Goal: Task Accomplishment & Management: Complete application form

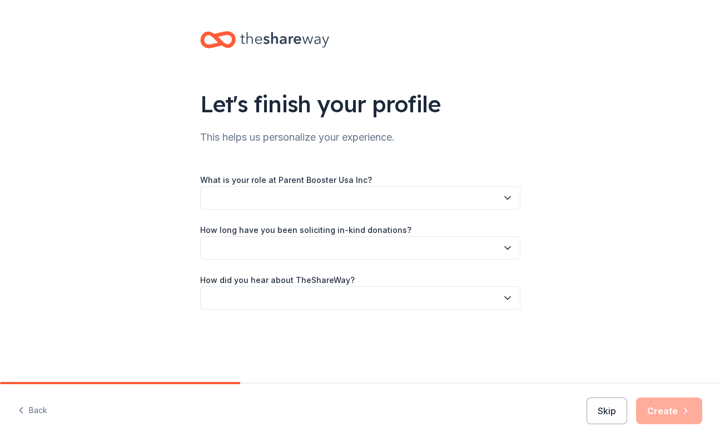
click at [347, 198] on button "button" at bounding box center [360, 197] width 320 height 23
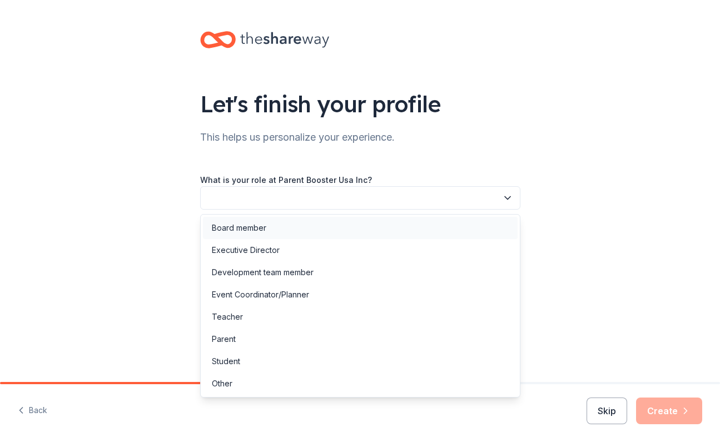
click at [314, 226] on div "Board member" at bounding box center [360, 228] width 315 height 22
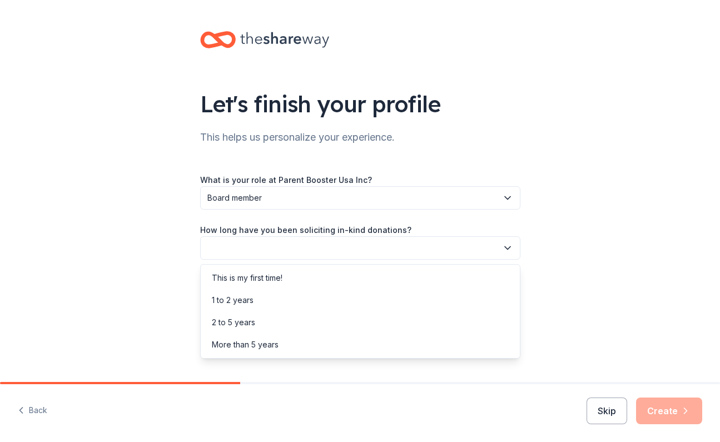
click at [328, 247] on button "button" at bounding box center [360, 247] width 320 height 23
click at [286, 304] on div "1 to 2 years" at bounding box center [360, 300] width 315 height 22
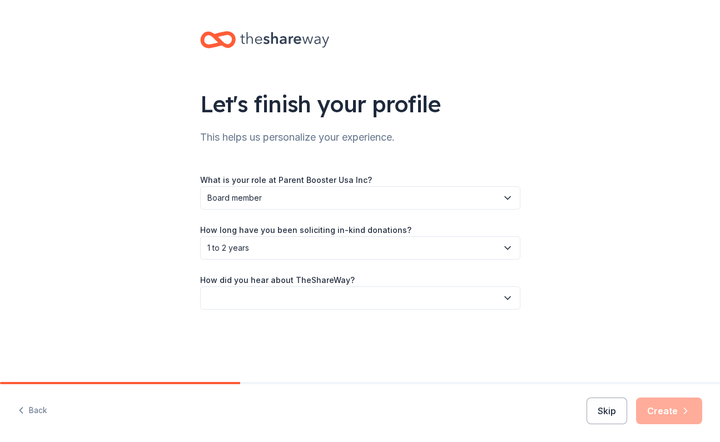
click at [296, 302] on button "button" at bounding box center [360, 297] width 320 height 23
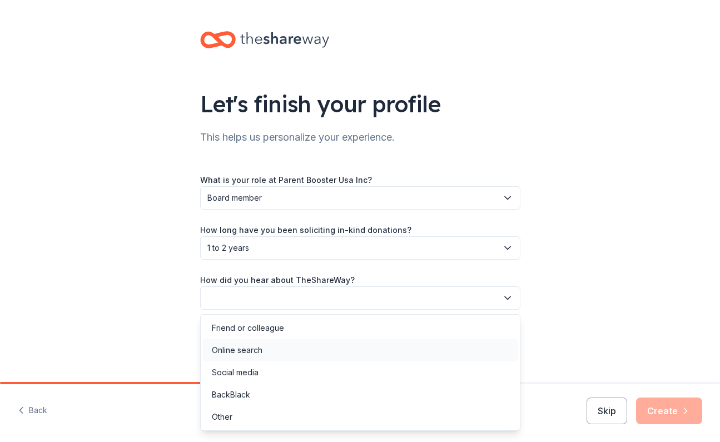
click at [277, 355] on div "Online search" at bounding box center [360, 350] width 315 height 22
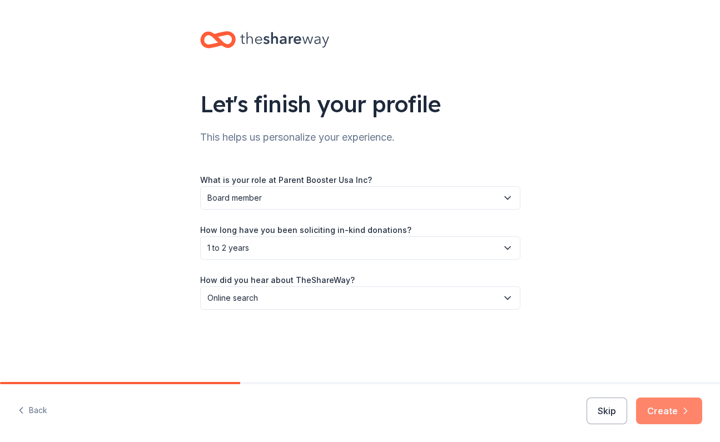
click at [663, 415] on button "Create" at bounding box center [669, 411] width 66 height 27
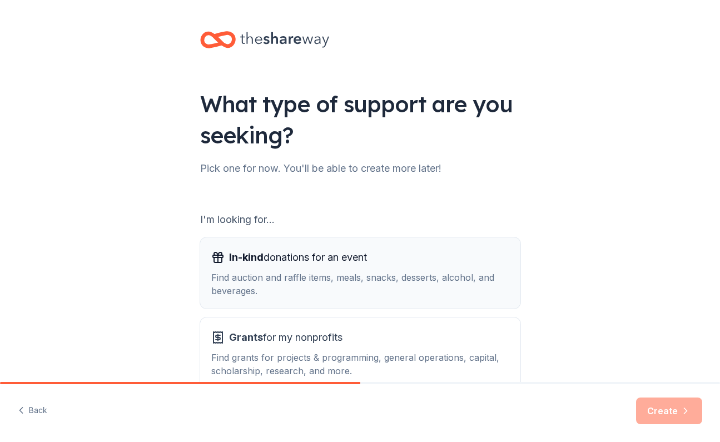
click at [292, 254] on span "In-kind donations for an event" at bounding box center [298, 258] width 138 height 18
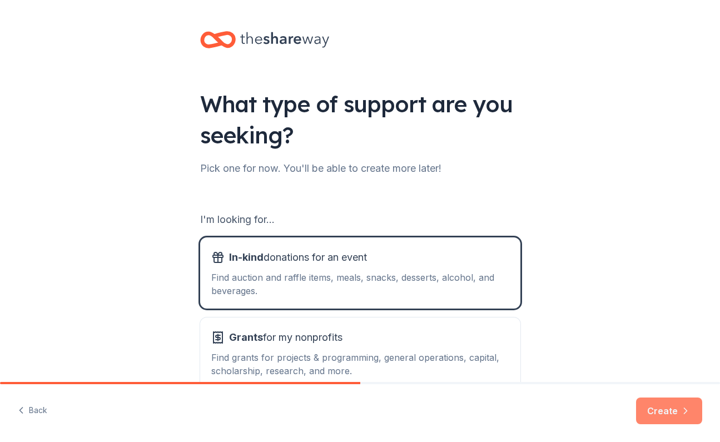
click at [672, 404] on button "Create" at bounding box center [669, 411] width 66 height 27
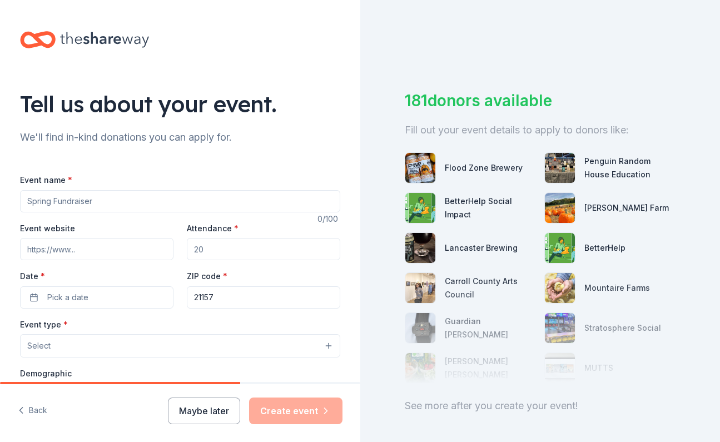
click at [176, 201] on input "Event name *" at bounding box center [180, 201] width 320 height 22
type input "Winter Wonderland Acrobatic Competition"
click at [216, 250] on input "Attendance *" at bounding box center [263, 249] width 153 height 22
type input "300"
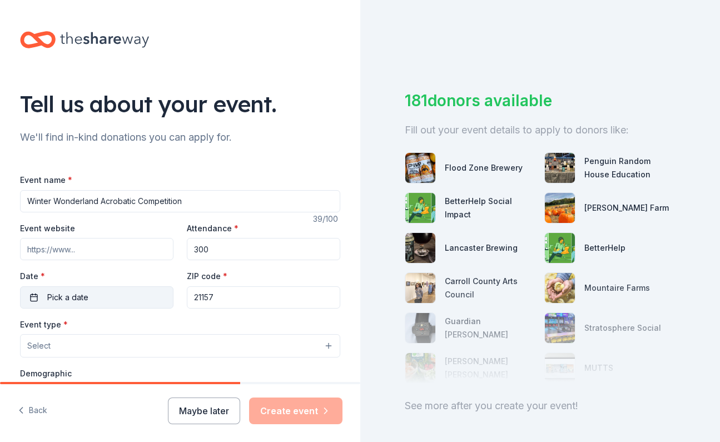
click at [100, 301] on button "Pick a date" at bounding box center [96, 297] width 153 height 22
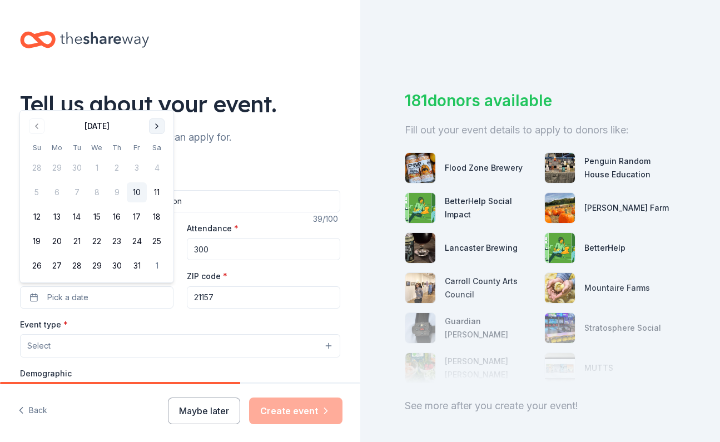
click at [158, 127] on button "Go to next month" at bounding box center [157, 126] width 16 height 16
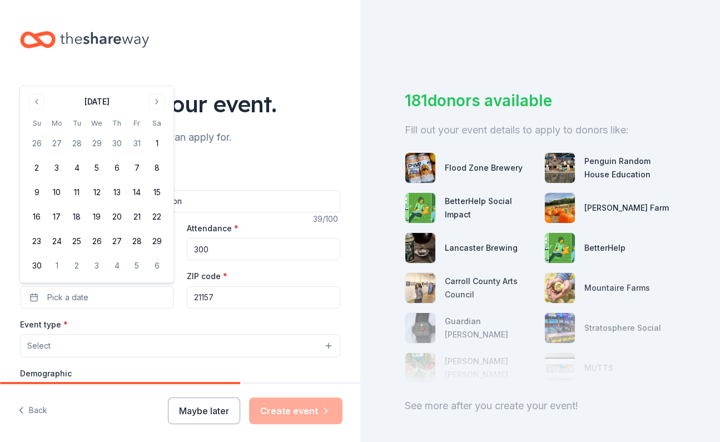
click at [158, 110] on div "November 2025 Su Mo Tu We Th Fr Sa 26 27 28 29 30 31 1 2 3 4 5 6 7 8 9 10 11 12…" at bounding box center [97, 184] width 140 height 183
click at [158, 108] on button "Go to next month" at bounding box center [157, 102] width 16 height 16
click at [158, 126] on button "Go to next month" at bounding box center [157, 126] width 16 height 16
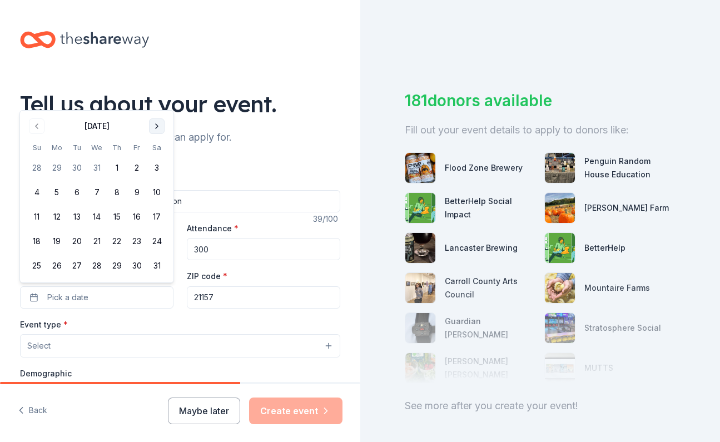
click at [158, 126] on button "Go to next month" at bounding box center [157, 126] width 16 height 16
click at [162, 152] on button "Go to next month" at bounding box center [157, 151] width 16 height 16
click at [39, 167] on button "1" at bounding box center [37, 168] width 20 height 20
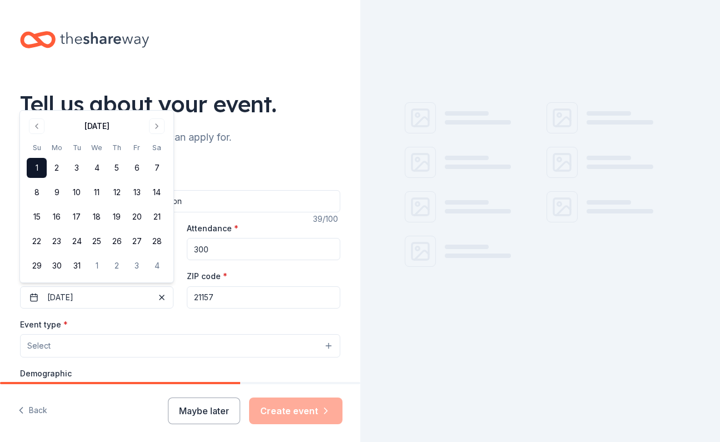
click at [230, 296] on input "21157" at bounding box center [263, 297] width 153 height 22
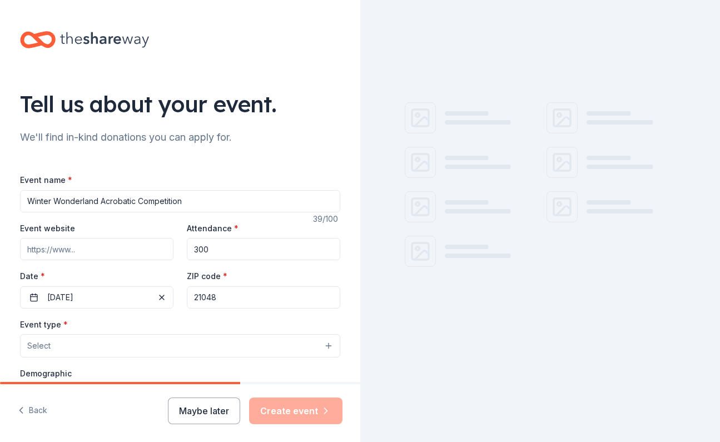
type input "21048"
click at [276, 321] on div "Event type * Select" at bounding box center [180, 338] width 320 height 41
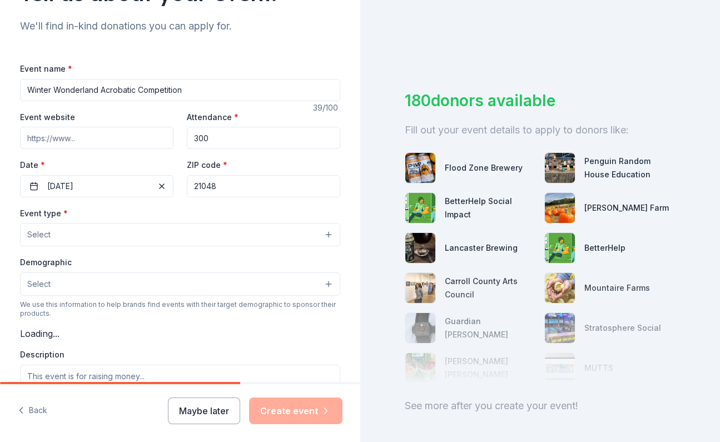
scroll to position [133, 0]
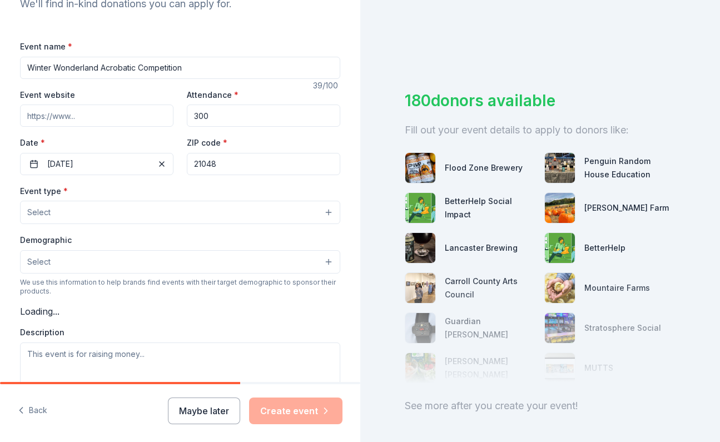
click at [281, 213] on button "Select" at bounding box center [180, 212] width 320 height 23
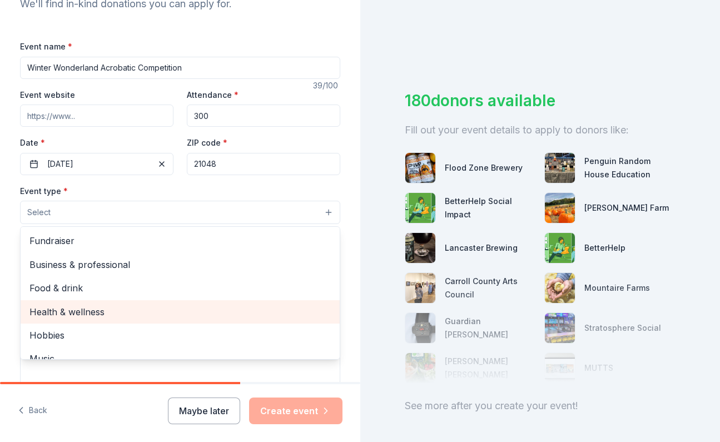
click at [95, 313] on span "Health & wellness" at bounding box center [179, 312] width 301 height 14
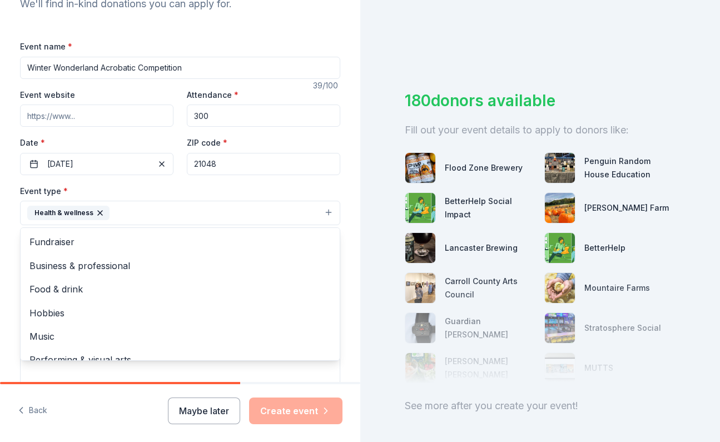
click at [354, 377] on div "Tell us about your event. We'll find in-kind donations you can apply for. Event…" at bounding box center [180, 224] width 356 height 715
click at [356, 285] on div "Tell us about your event. We'll find in-kind donations you can apply for. Event…" at bounding box center [180, 224] width 356 height 715
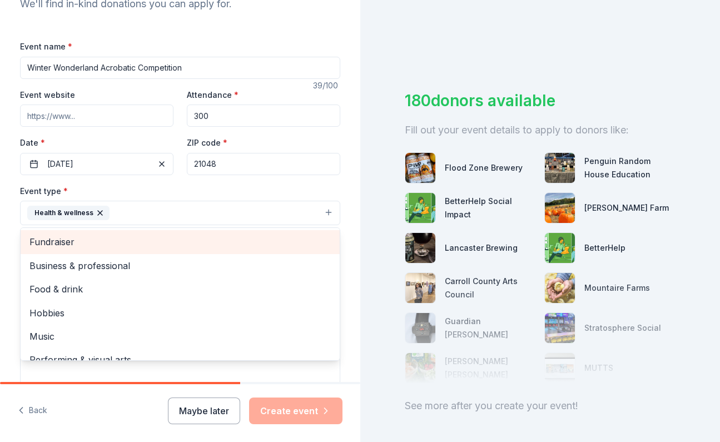
click at [355, 252] on div "Tell us about your event. We'll find in-kind donations you can apply for. Event…" at bounding box center [180, 224] width 356 height 715
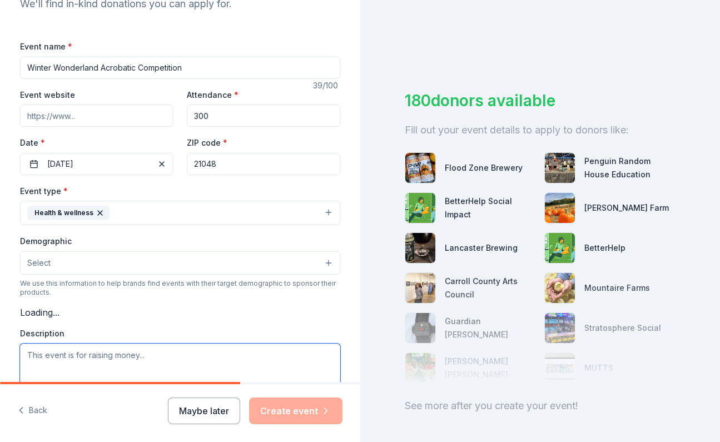
click at [291, 354] on textarea at bounding box center [180, 369] width 320 height 50
type textarea "W"
type textarea "1"
type textarea "Westminster School of Gymnastics annual Winter Wonderland Acrobatic competition."
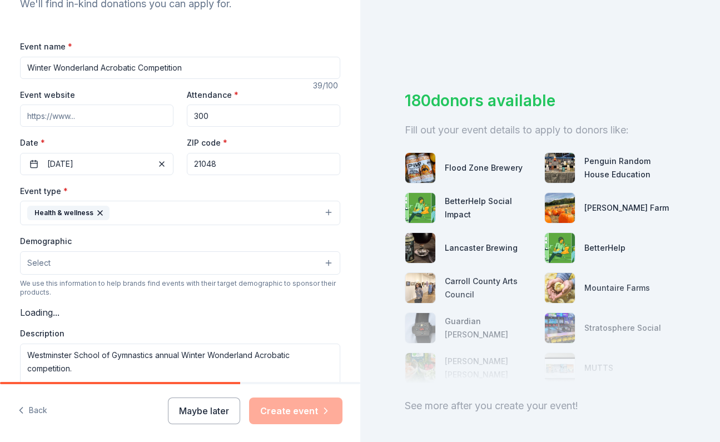
click at [349, 350] on div "Tell us about your event. We'll find in-kind donations you can apply for. Event…" at bounding box center [180, 224] width 356 height 715
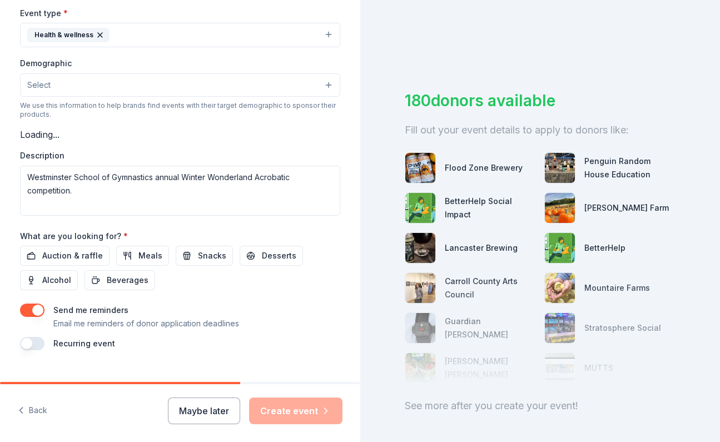
scroll to position [331, 0]
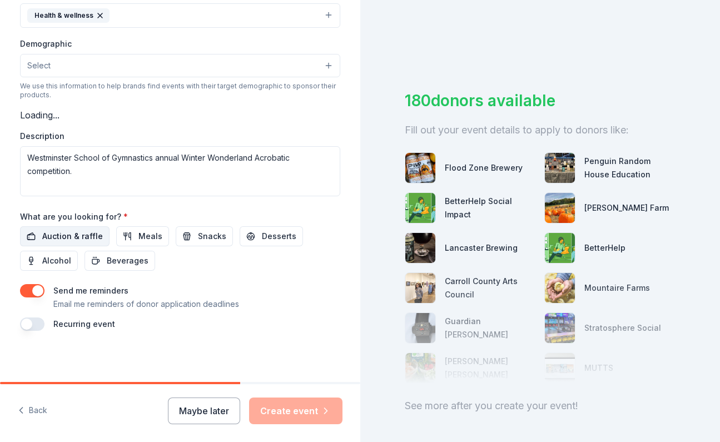
click at [81, 235] on span "Auction & raffle" at bounding box center [72, 236] width 61 height 13
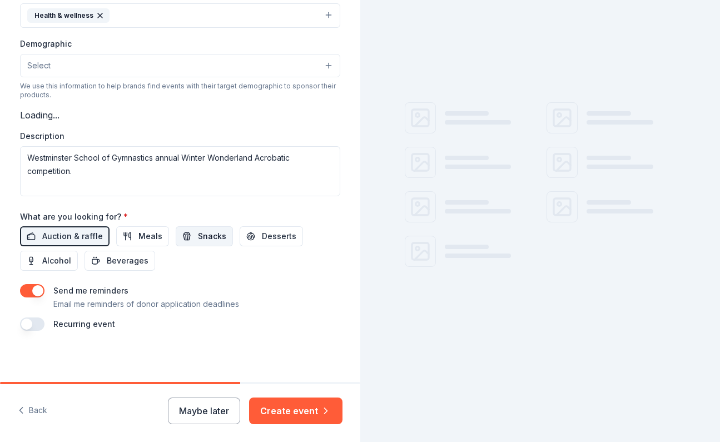
click at [198, 231] on span "Snacks" at bounding box center [212, 236] width 28 height 13
click at [270, 232] on span "Desserts" at bounding box center [279, 236] width 34 height 13
click at [145, 258] on span "Beverages" at bounding box center [128, 260] width 42 height 13
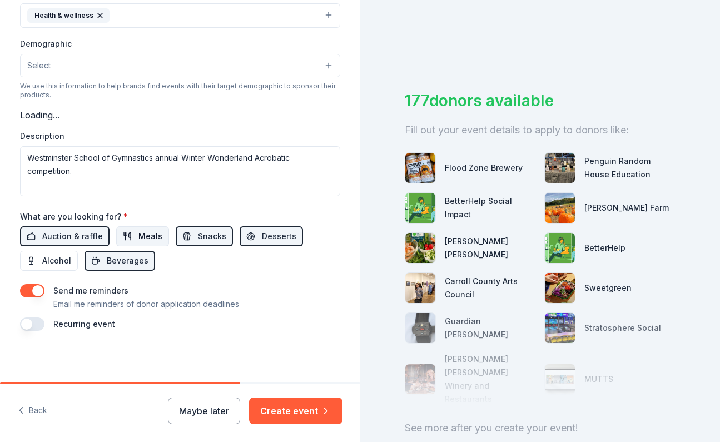
click at [150, 230] on span "Meals" at bounding box center [150, 236] width 24 height 13
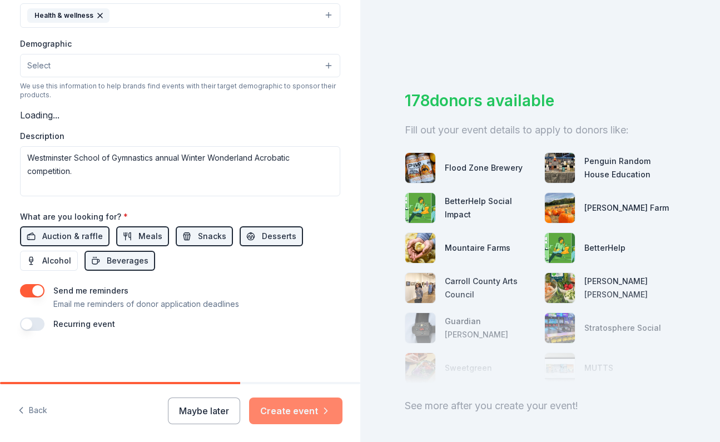
click at [309, 409] on button "Create event" at bounding box center [295, 411] width 93 height 27
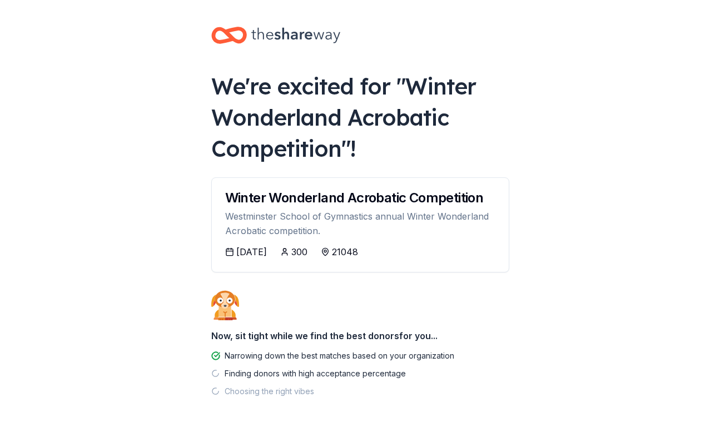
click at [513, 331] on div "We're excited for " Winter Wonderland Acrobatic Competition "! Winter Wonderlan…" at bounding box center [361, 236] width 334 height 472
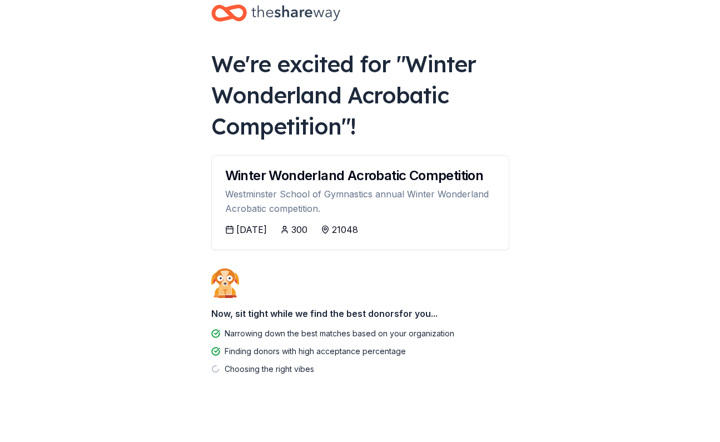
scroll to position [29, 0]
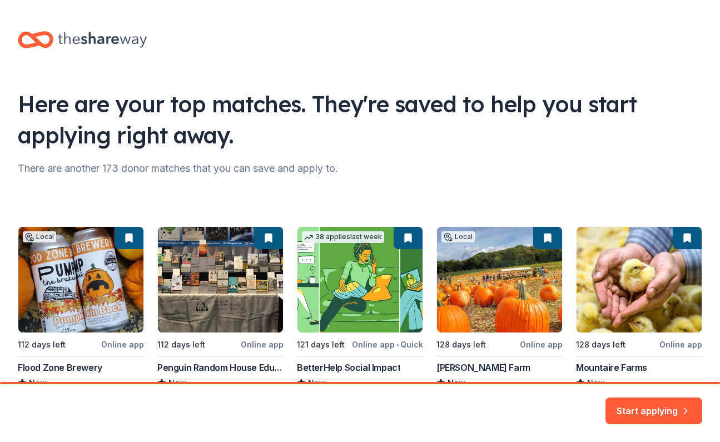
click at [616, 158] on div "Here are your top matches. They're saved to help you start applying right away.…" at bounding box center [360, 234] width 720 height 468
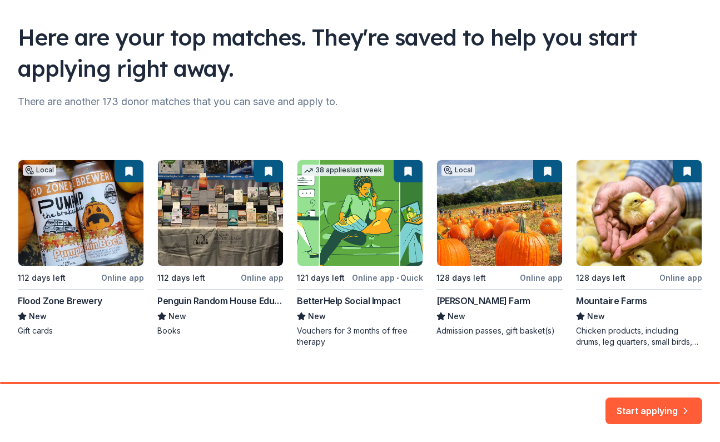
scroll to position [86, 0]
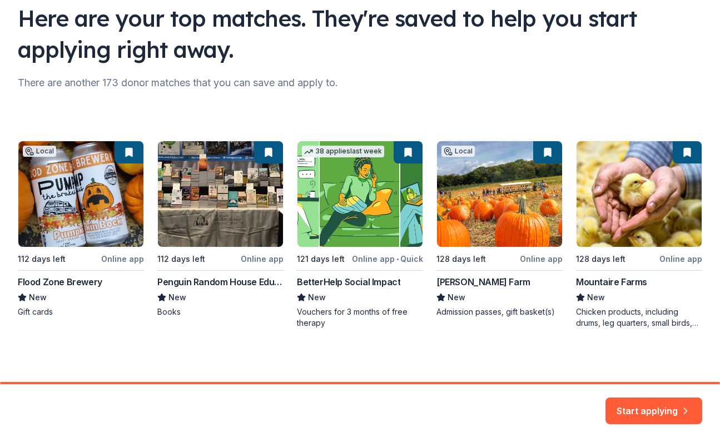
click at [81, 215] on div "Local 112 days left Online app Flood Zone Brewery New Gift cards 112 days left …" at bounding box center [360, 235] width 685 height 188
click at [670, 404] on button "Start applying" at bounding box center [654, 404] width 97 height 27
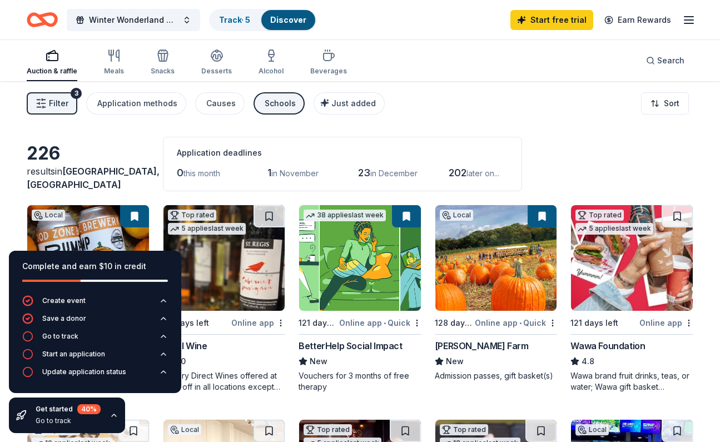
click at [131, 213] on button at bounding box center [134, 216] width 29 height 22
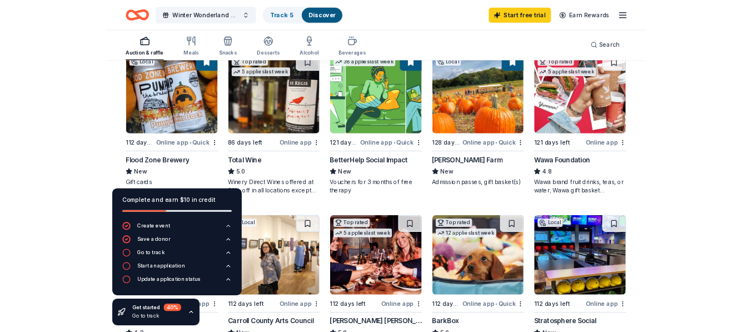
scroll to position [166, 0]
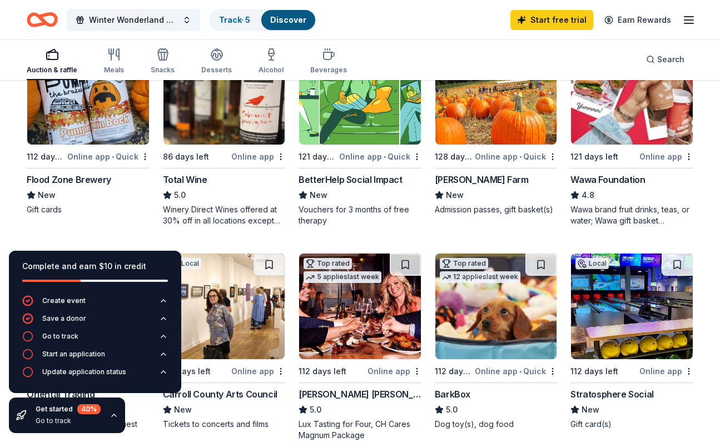
click at [98, 158] on div "Online app • Quick" at bounding box center [108, 157] width 82 height 14
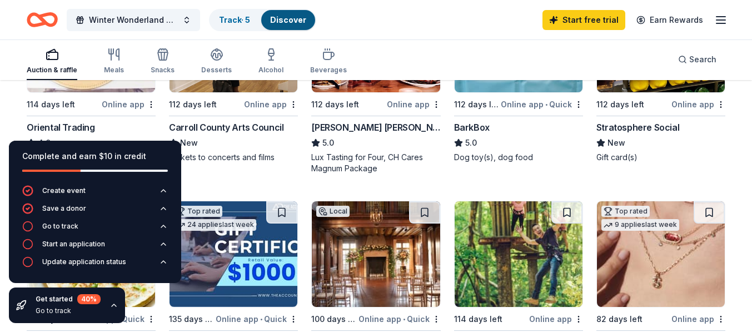
scroll to position [455, 0]
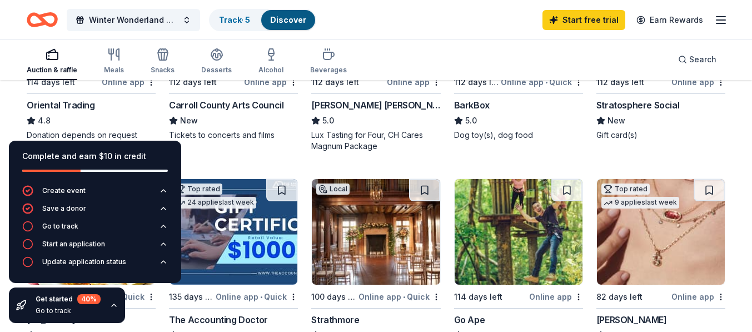
click at [130, 86] on div "Online app" at bounding box center [129, 82] width 54 height 14
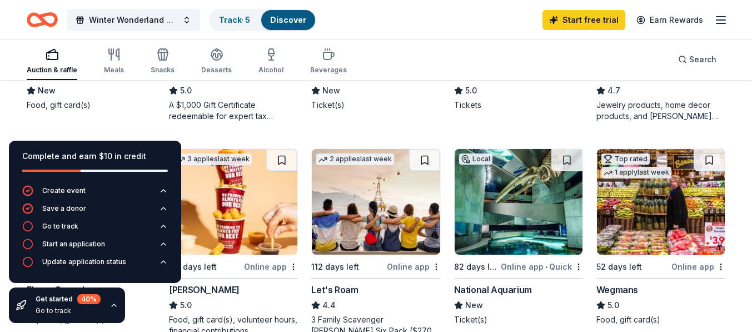
scroll to position [722, 0]
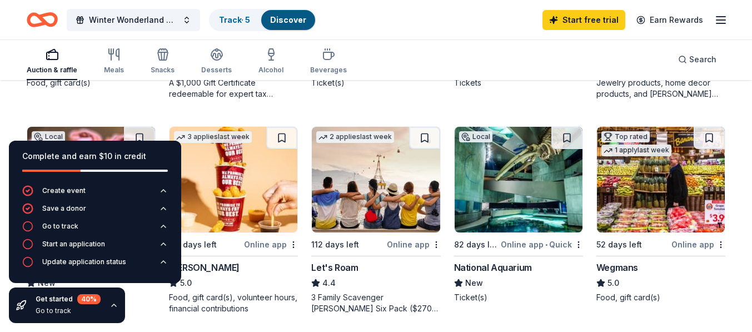
click at [275, 239] on div "Online app" at bounding box center [271, 244] width 54 height 14
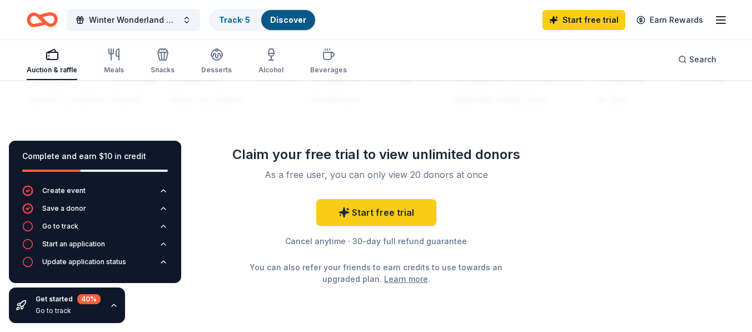
scroll to position [1109, 0]
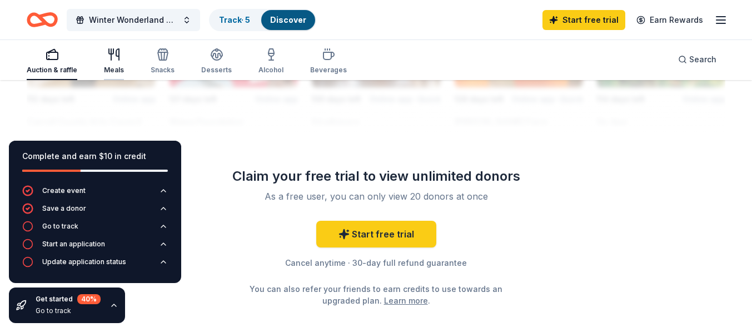
click at [108, 72] on div "Meals" at bounding box center [114, 70] width 20 height 9
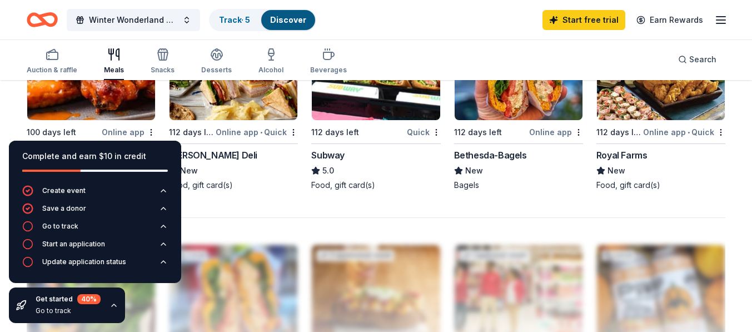
scroll to position [845, 0]
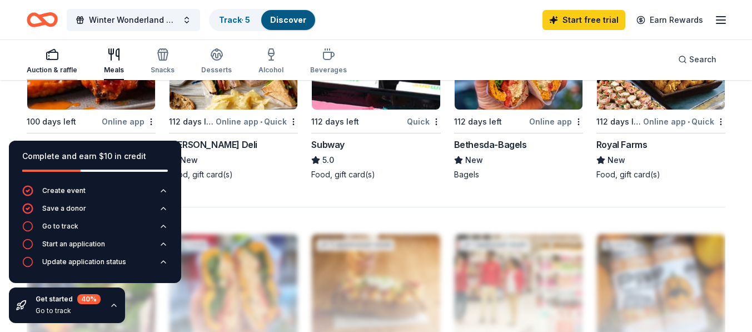
click at [49, 68] on div "Auction & raffle" at bounding box center [52, 70] width 51 height 9
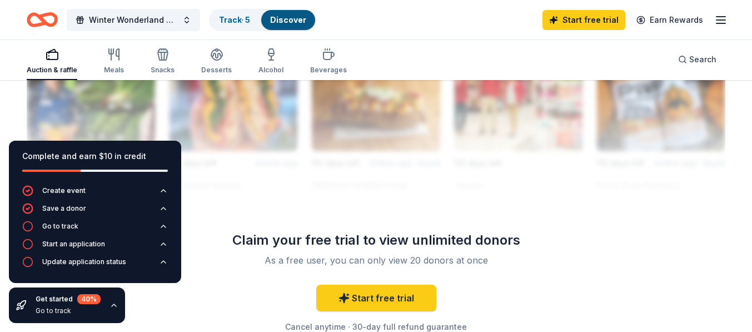
scroll to position [1068, 0]
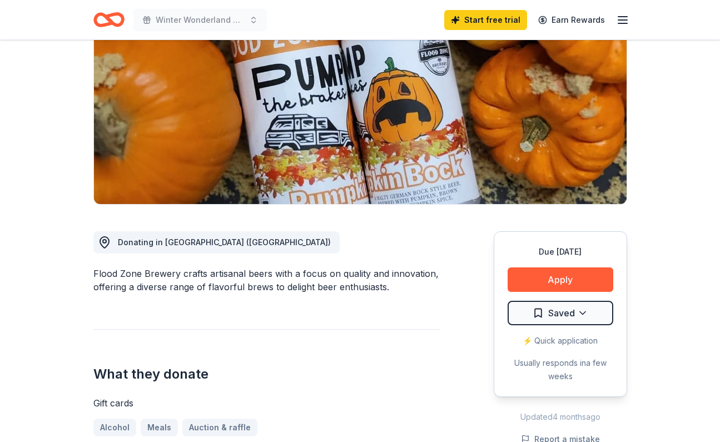
scroll to position [156, 0]
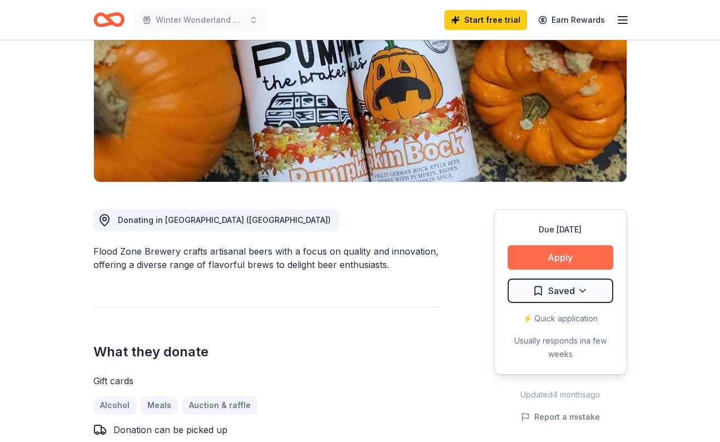
click at [556, 262] on button "Apply" at bounding box center [561, 257] width 106 height 24
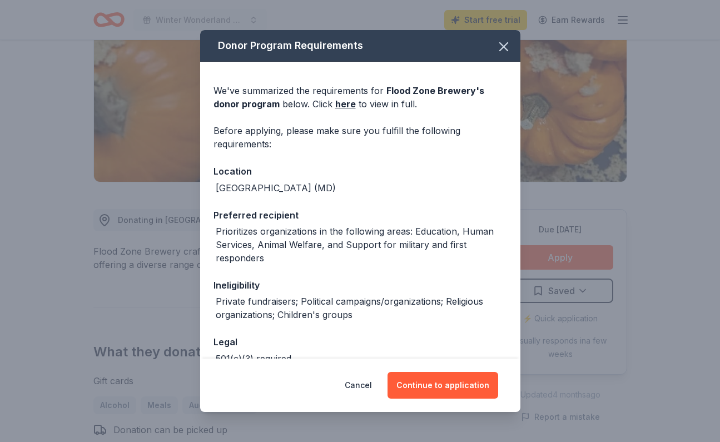
click at [446, 263] on div "Prioritizes organizations in the following areas: Education, Human Services, An…" at bounding box center [361, 245] width 291 height 40
click at [448, 382] on button "Continue to application" at bounding box center [443, 385] width 111 height 27
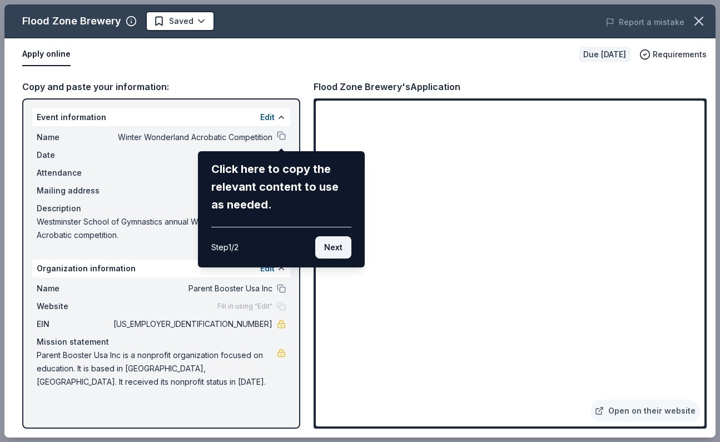
click at [343, 246] on button "Next" at bounding box center [333, 247] width 36 height 22
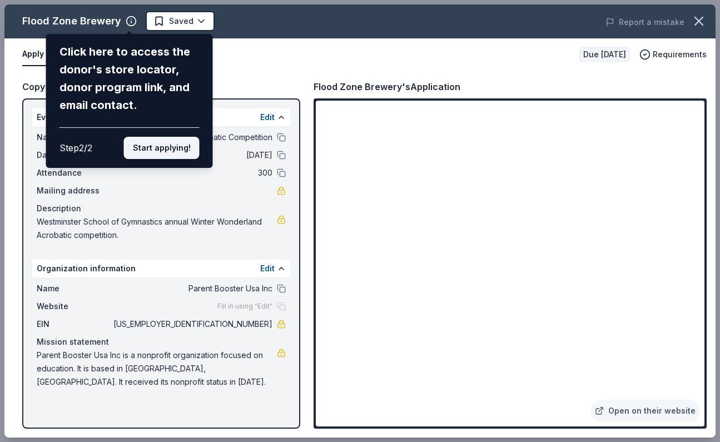
click at [195, 137] on button "Start applying!" at bounding box center [162, 148] width 76 height 22
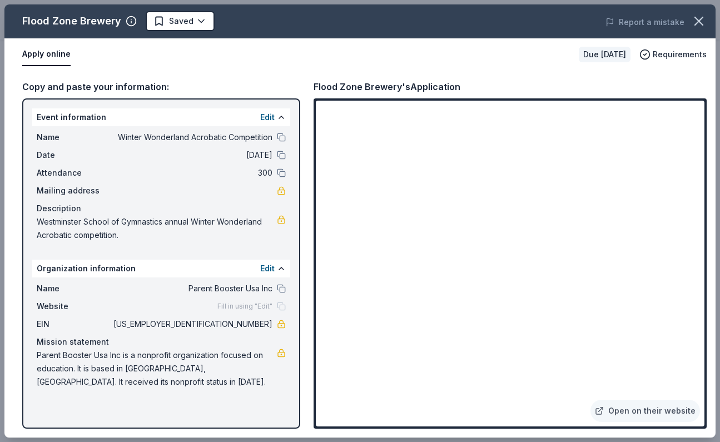
click at [48, 58] on button "Apply online" at bounding box center [46, 54] width 48 height 23
drag, startPoint x: 527, startPoint y: 32, endPoint x: 529, endPoint y: 4, distance: 28.5
click at [529, 4] on div "Flood Zone Brewery Saved Report a mistake Apply online Due in 112 days Requirem…" at bounding box center [360, 221] width 720 height 442
click at [304, 388] on div "Copy and paste your information: Event information Edit Name Winter Wonderland …" at bounding box center [359, 254] width 711 height 367
click at [279, 117] on button at bounding box center [281, 117] width 9 height 9
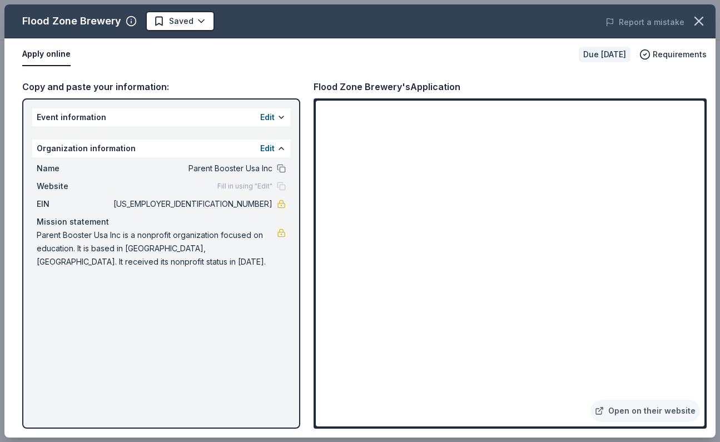
click at [134, 264] on span "Parent Booster Usa Inc is a nonprofit organization focused on education. It is …" at bounding box center [157, 249] width 240 height 40
click at [275, 118] on div "Edit" at bounding box center [273, 117] width 26 height 13
click at [265, 115] on button "Edit" at bounding box center [267, 117] width 14 height 13
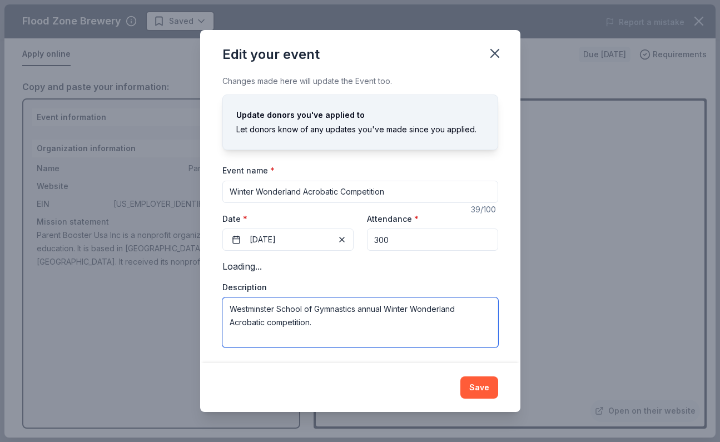
click at [333, 324] on textarea "Westminster School of Gymnastics annual Winter Wonderland Acrobatic competition." at bounding box center [360, 322] width 276 height 50
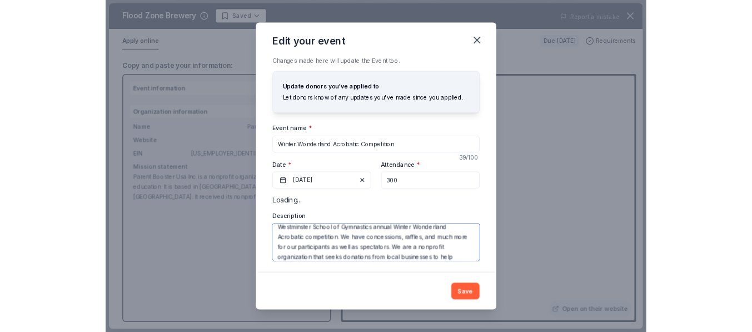
scroll to position [21, 0]
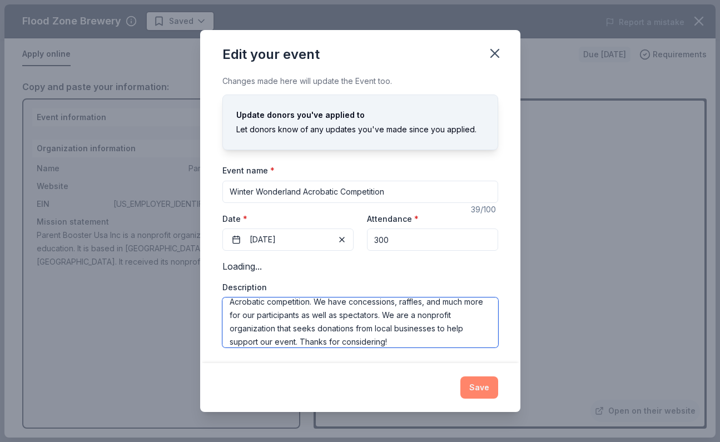
type textarea "Westminster School of Gymnastics annual Winter Wonderland Acrobatic competition…"
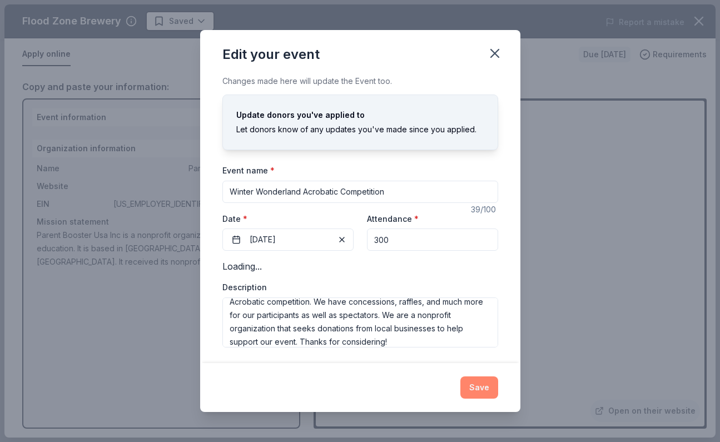
click at [487, 391] on button "Save" at bounding box center [479, 387] width 38 height 22
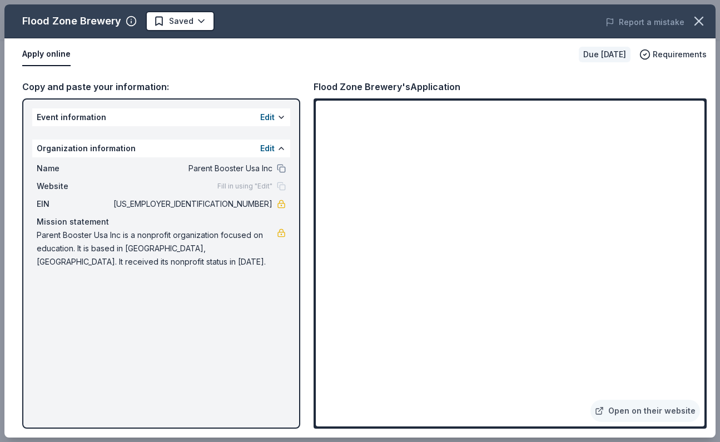
click at [304, 335] on div "Copy and paste your information: Event information Edit Organization informatio…" at bounding box center [359, 254] width 711 height 367
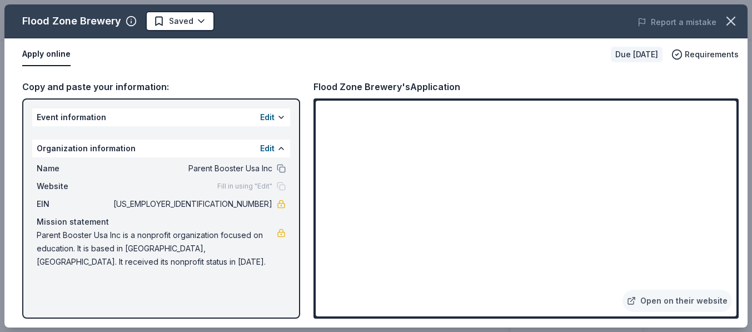
click at [310, 216] on div "Copy and paste your information: Event information Edit Organization informatio…" at bounding box center [375, 199] width 743 height 257
click at [78, 86] on div "Copy and paste your information:" at bounding box center [161, 87] width 278 height 14
click at [53, 54] on button "Apply online" at bounding box center [46, 54] width 48 height 23
click at [720, 23] on icon "button" at bounding box center [731, 21] width 8 height 8
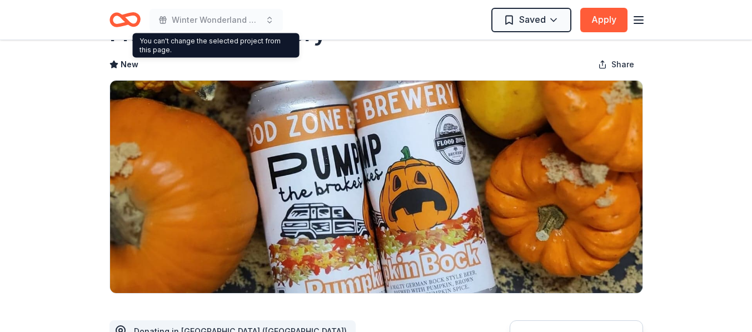
scroll to position [156, 0]
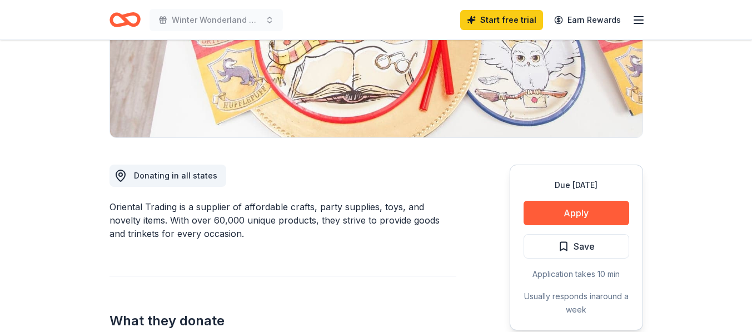
scroll to position [222, 0]
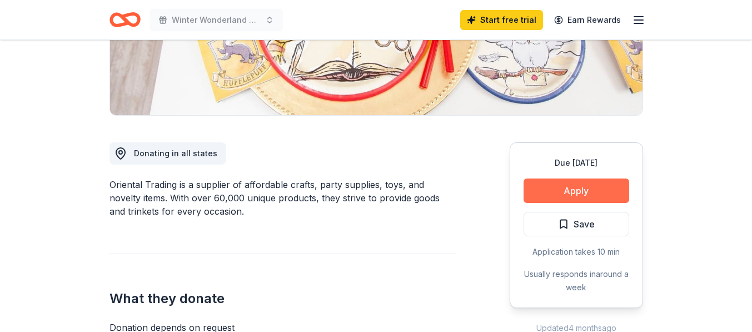
click at [597, 192] on button "Apply" at bounding box center [577, 190] width 106 height 24
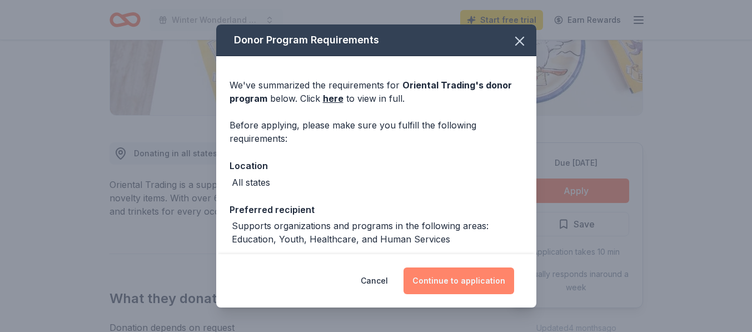
click at [467, 281] on button "Continue to application" at bounding box center [459, 280] width 111 height 27
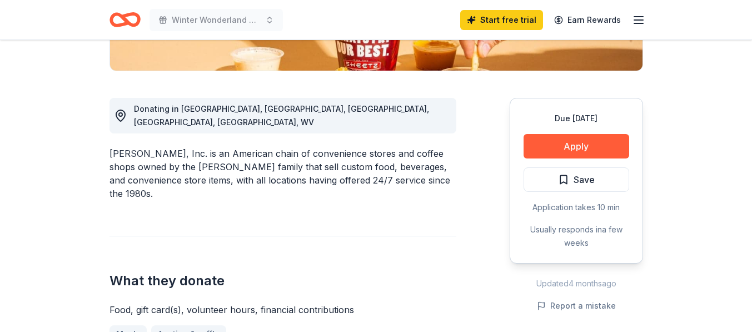
scroll to position [289, 0]
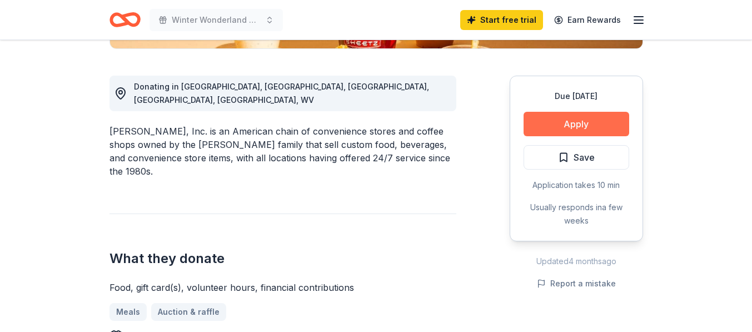
click at [579, 121] on button "Apply" at bounding box center [577, 124] width 106 height 24
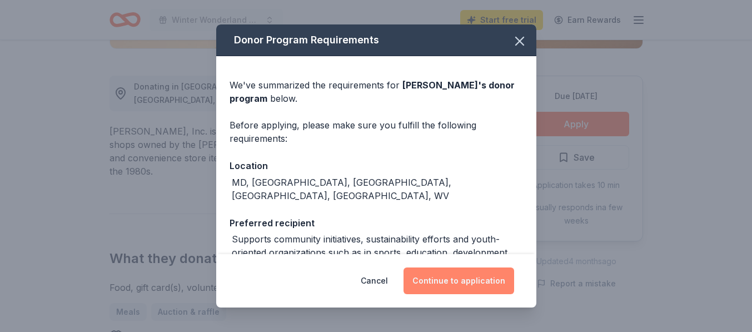
click at [455, 282] on button "Continue to application" at bounding box center [459, 280] width 111 height 27
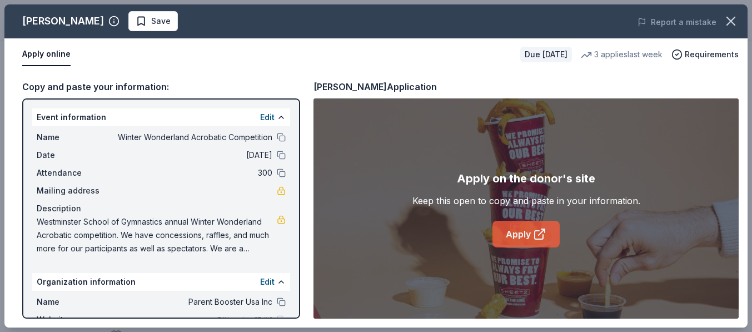
click at [532, 237] on link "Apply" at bounding box center [526, 234] width 67 height 27
